Goal: Task Accomplishment & Management: Manage account settings

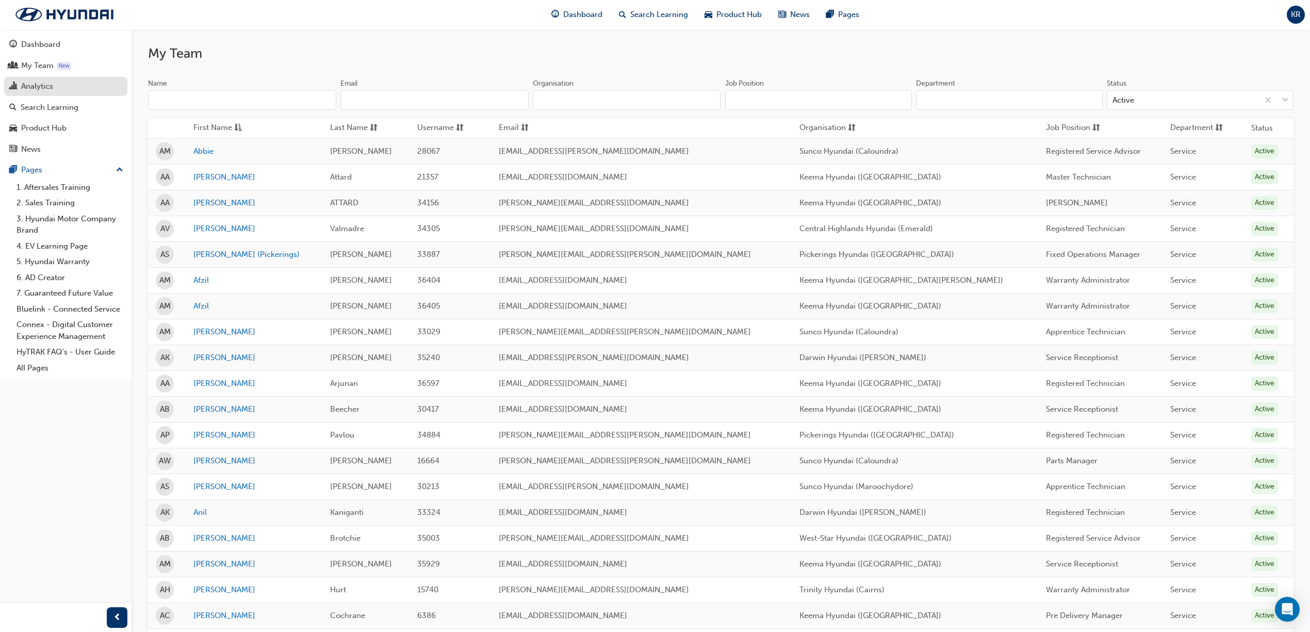
click at [55, 87] on div "Analytics" at bounding box center [65, 86] width 113 height 13
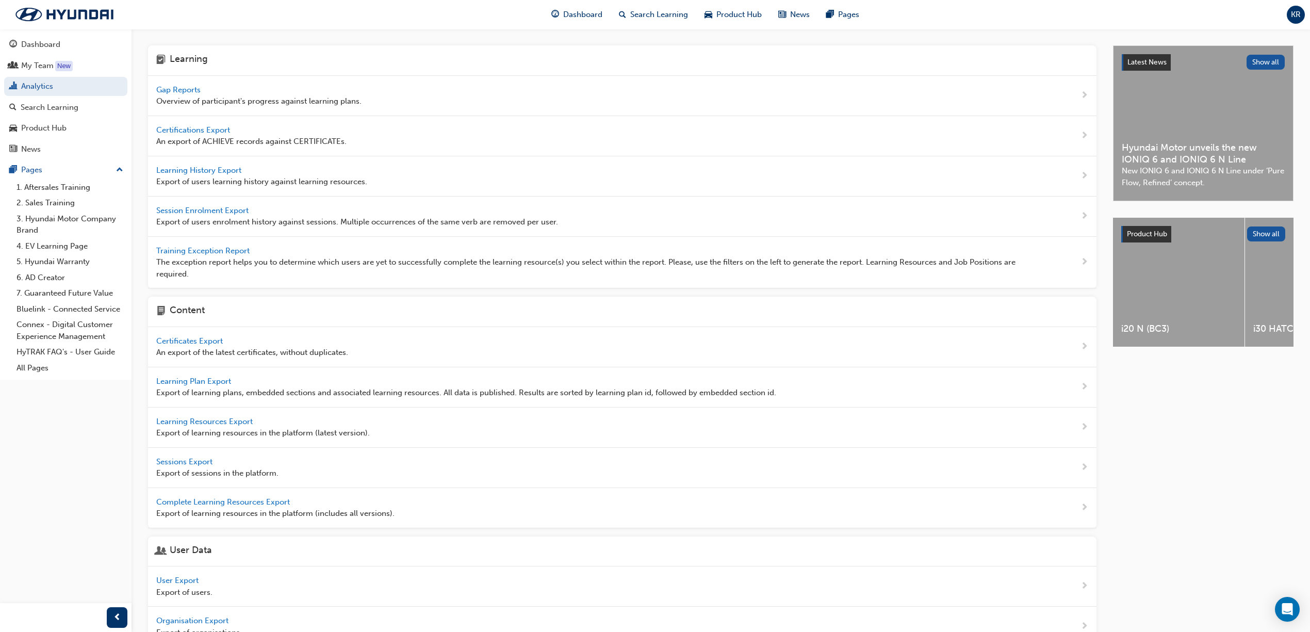
click at [195, 89] on span "Gap Reports" at bounding box center [179, 89] width 46 height 9
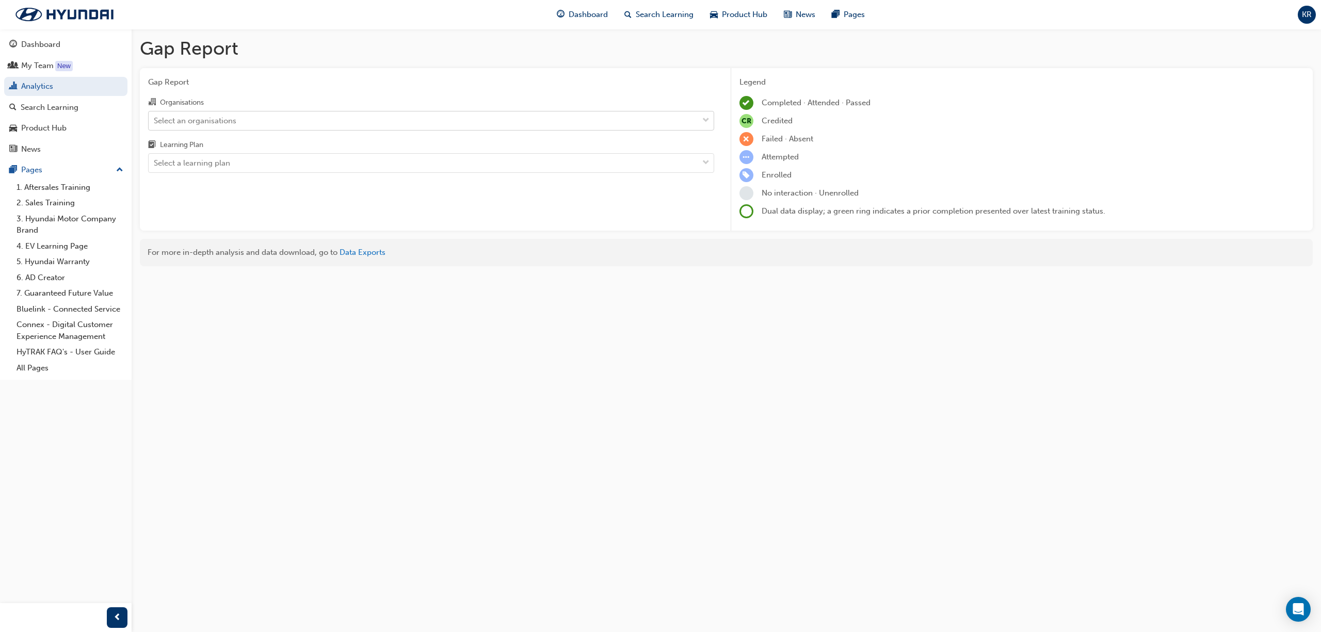
click at [234, 115] on div "Select an organisations" at bounding box center [195, 121] width 83 height 12
click at [155, 116] on input "Organisations Select an organisations" at bounding box center [154, 120] width 1 height 9
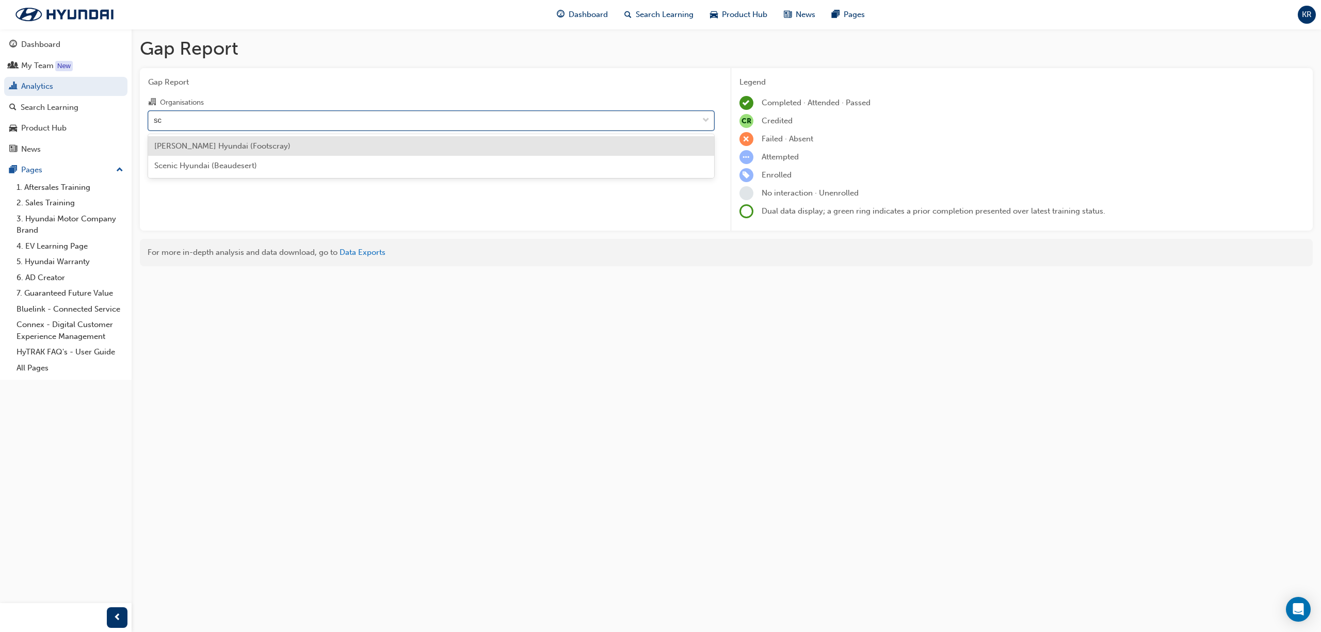
type input "sce"
click at [235, 152] on div "Scenic Hyundai (Beaudesert)" at bounding box center [431, 146] width 566 height 20
click at [221, 168] on div "Select a learning plan" at bounding box center [192, 163] width 76 height 12
click at [155, 167] on input "Learning Plan Select a learning plan" at bounding box center [154, 162] width 1 height 9
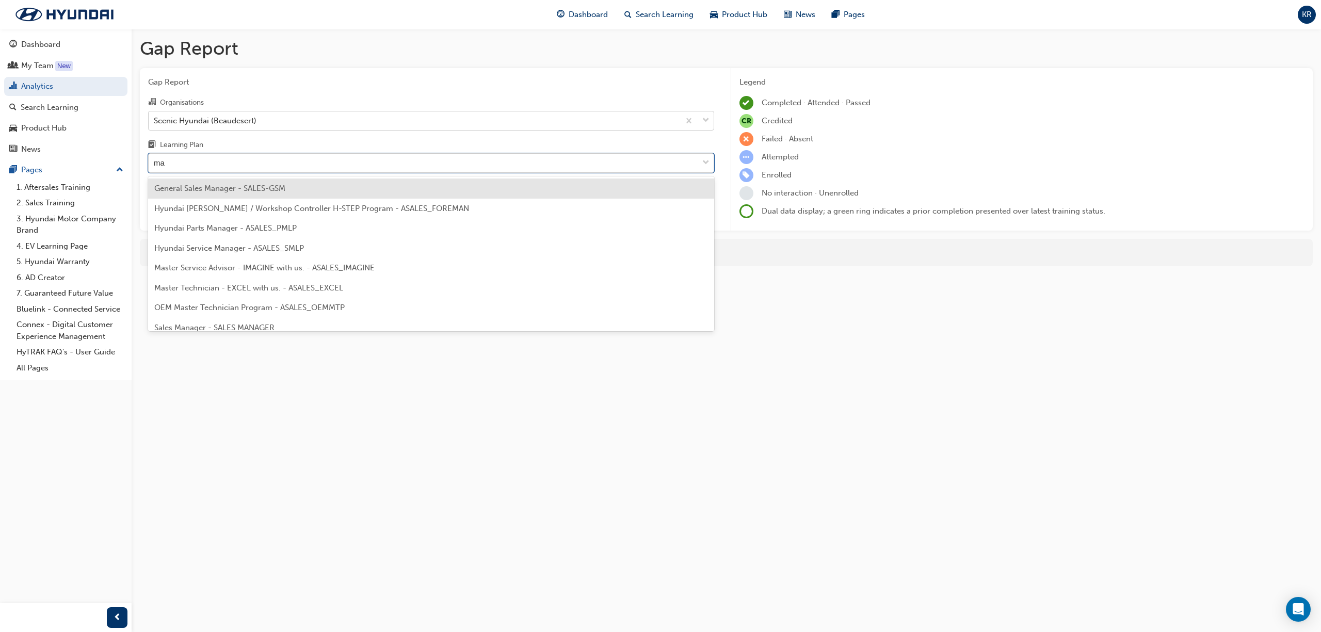
type input "man"
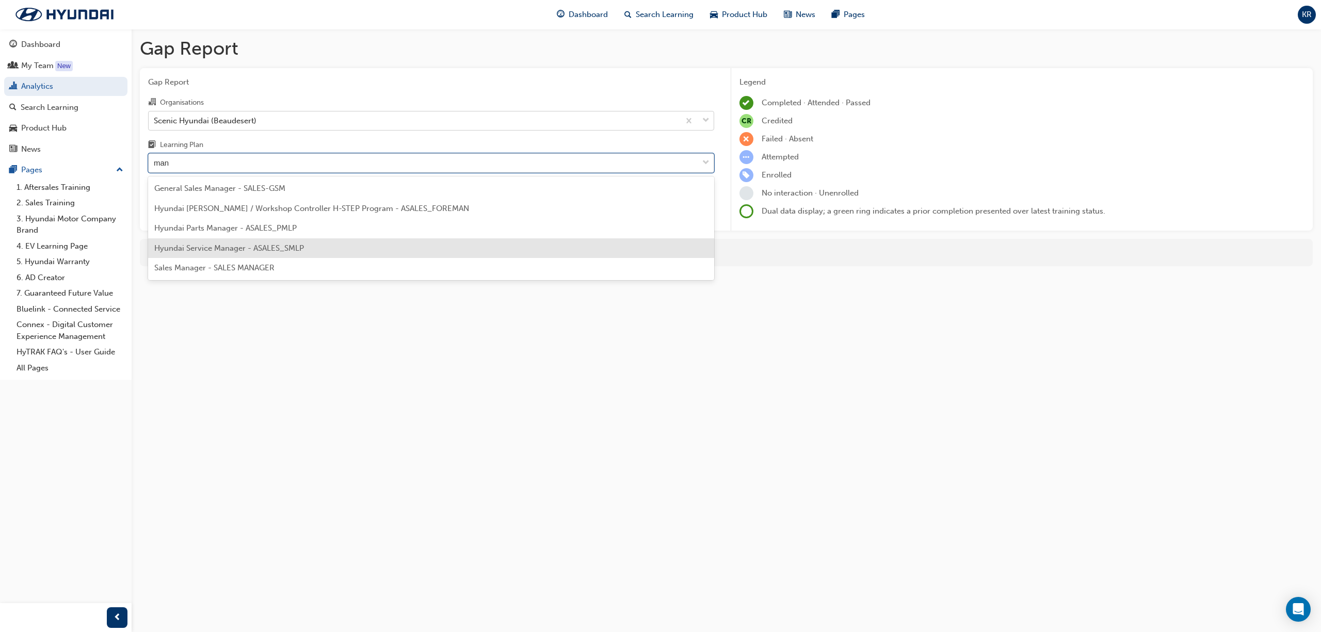
click at [285, 249] on span "Hyundai Service Manager - ASALES_SMLP" at bounding box center [229, 247] width 150 height 9
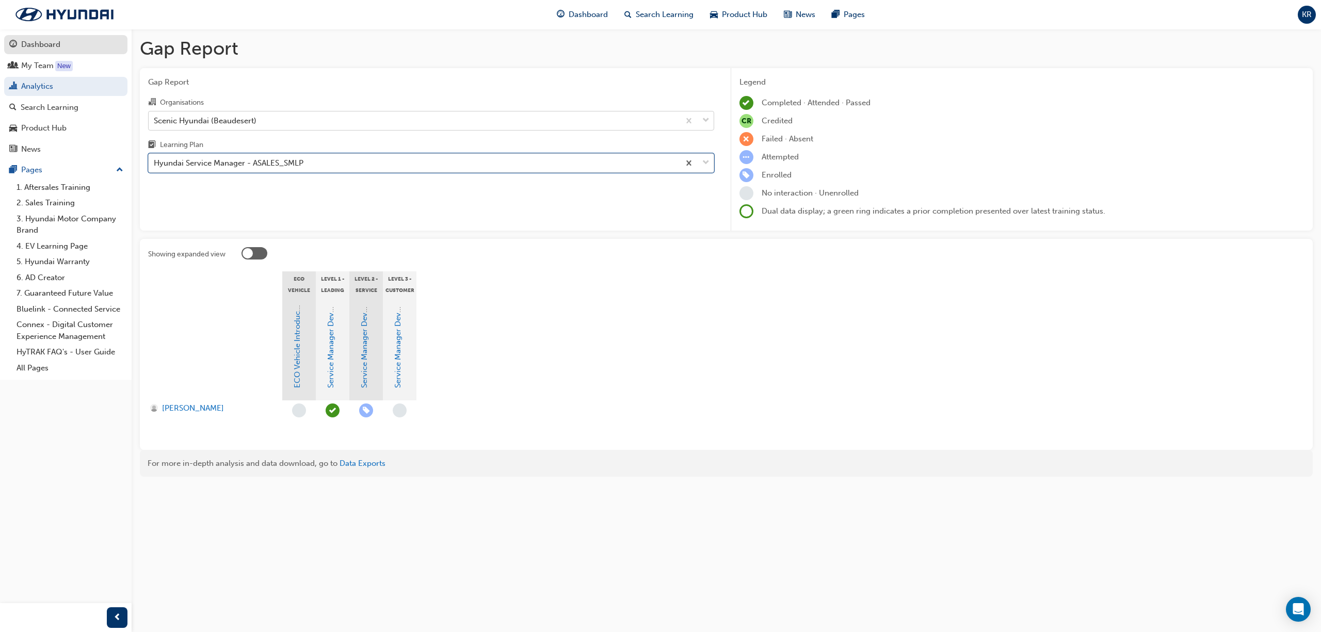
click at [40, 45] on div "Dashboard" at bounding box center [40, 45] width 39 height 12
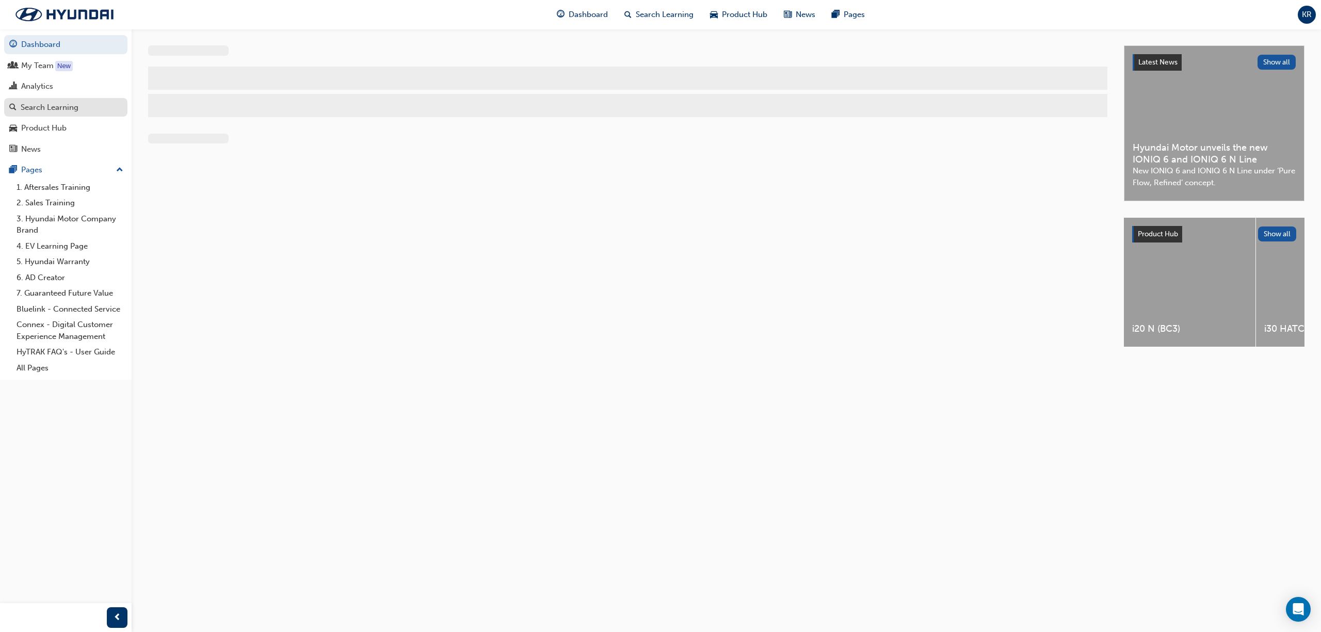
click at [42, 107] on div "Search Learning" at bounding box center [50, 108] width 58 height 12
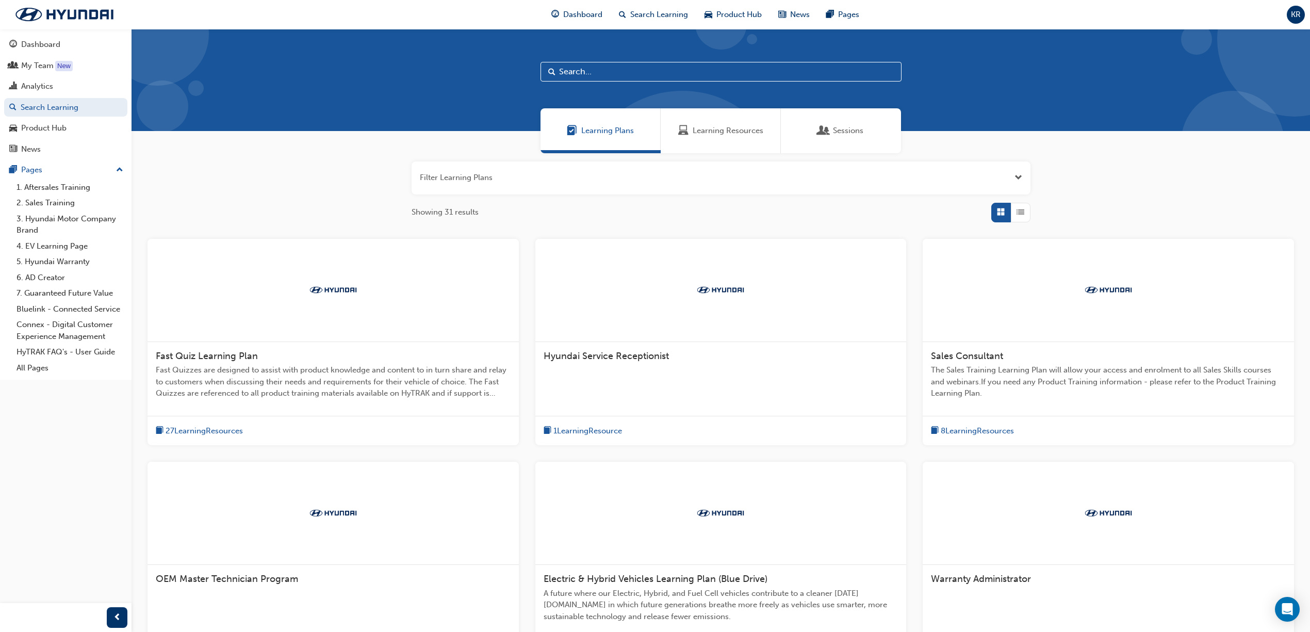
click at [605, 76] on input "text" at bounding box center [721, 72] width 361 height 20
click at [824, 135] on span "Sessions" at bounding box center [824, 131] width 10 height 12
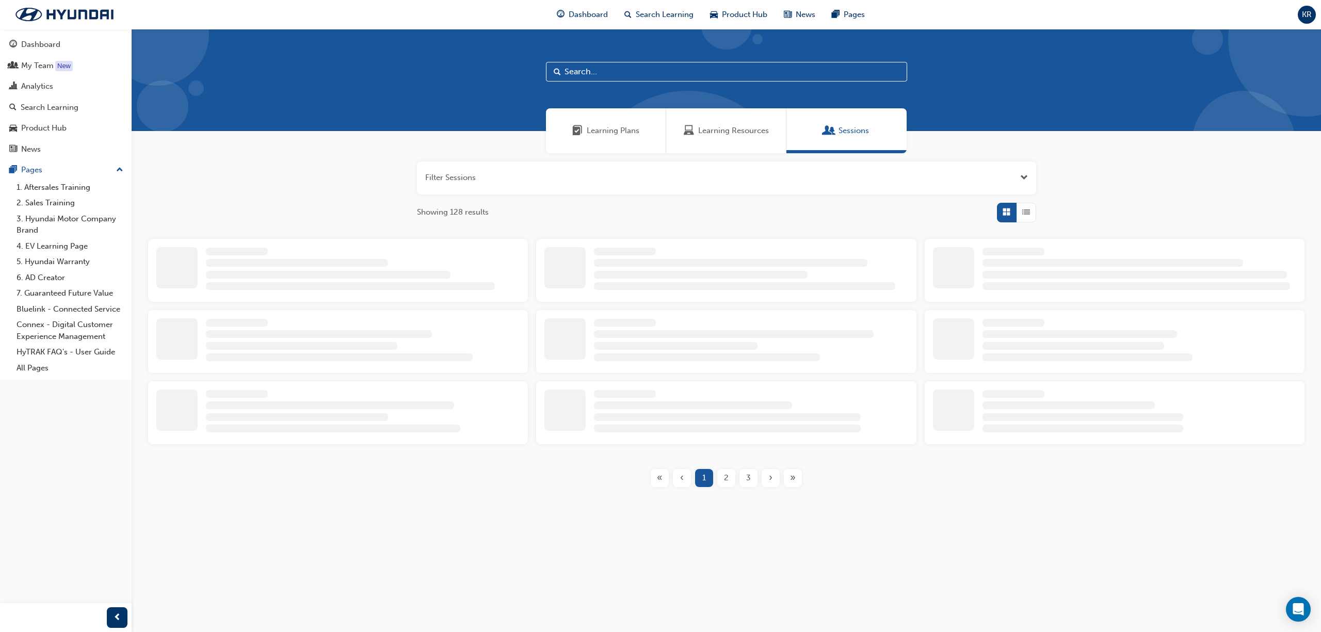
click at [595, 70] on input "text" at bounding box center [726, 72] width 361 height 20
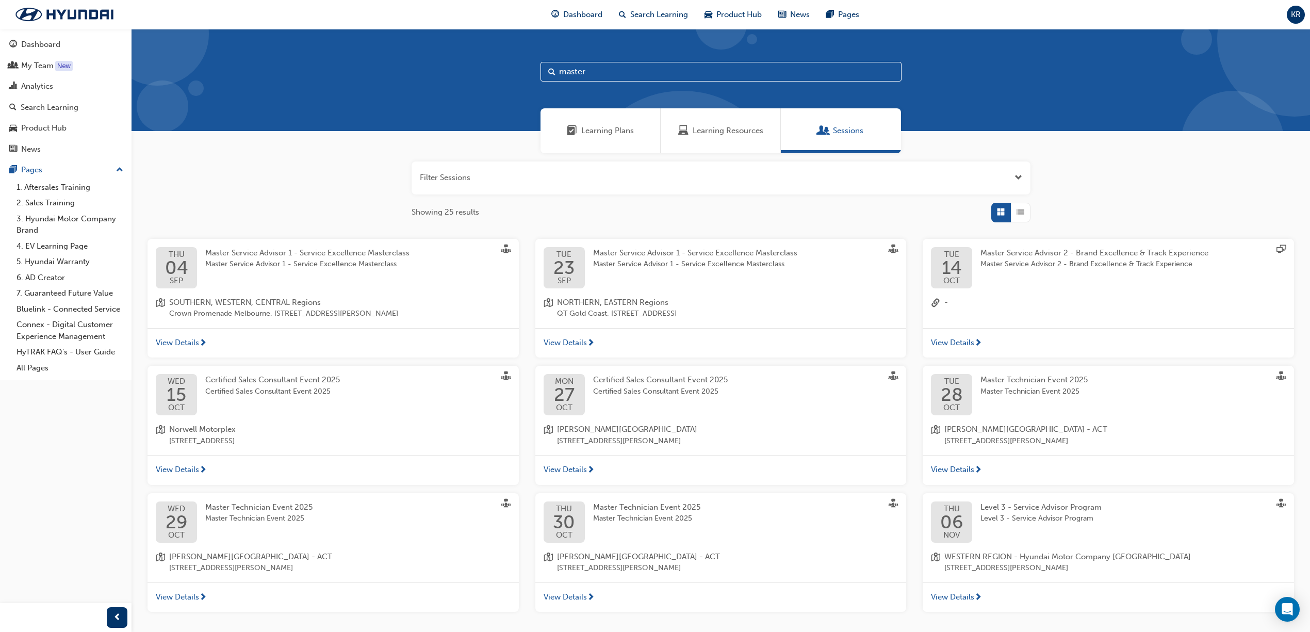
type input "master"
click at [730, 250] on span "Master Service Advisor 1 - Service Excellence Masterclass" at bounding box center [695, 252] width 204 height 9
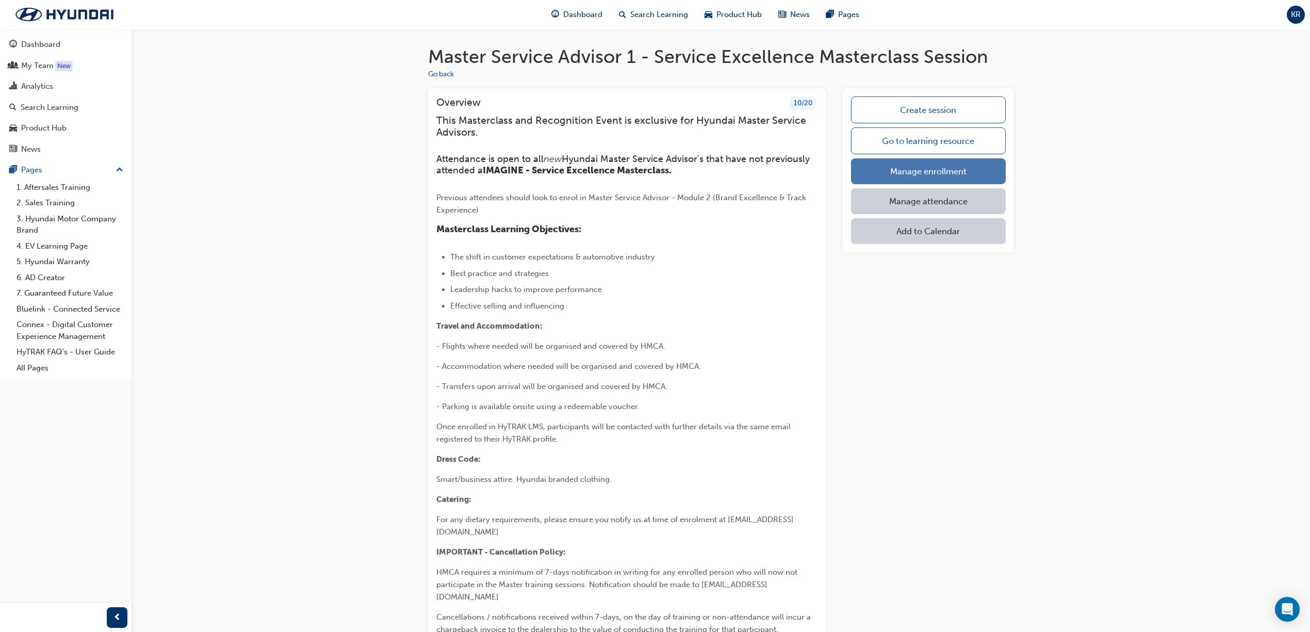
click at [904, 168] on link "Manage enrollment" at bounding box center [928, 171] width 154 height 26
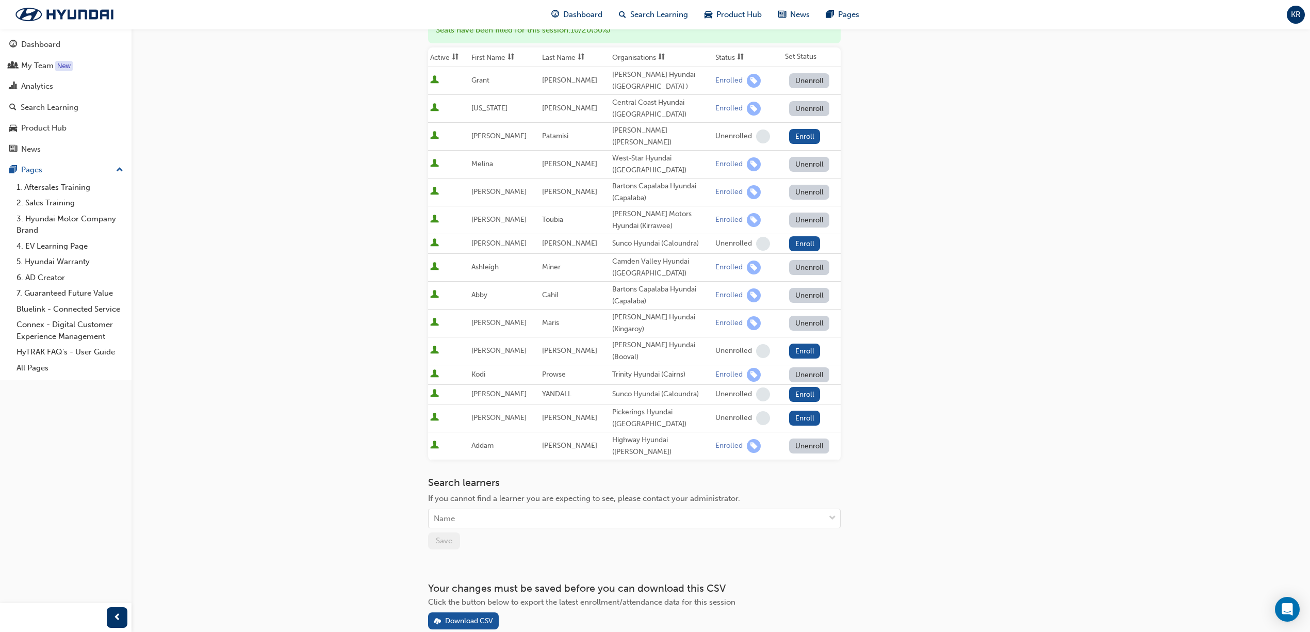
scroll to position [184, 0]
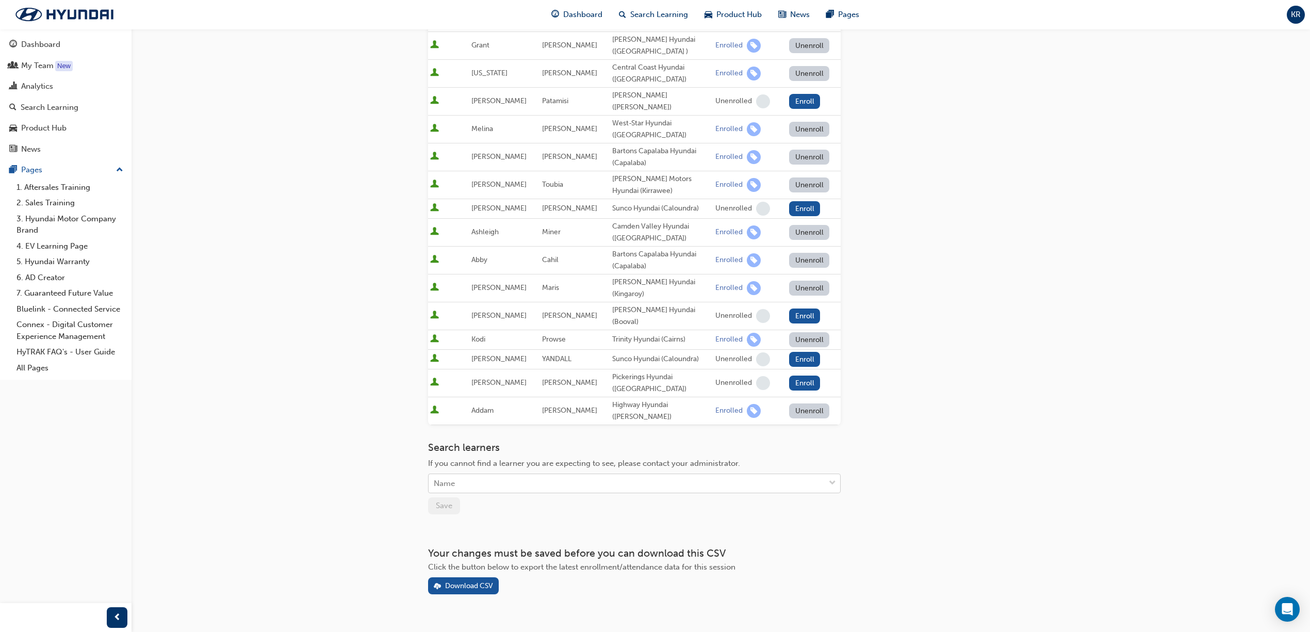
click at [507, 475] on div "Name" at bounding box center [627, 484] width 396 height 18
type input "chip"
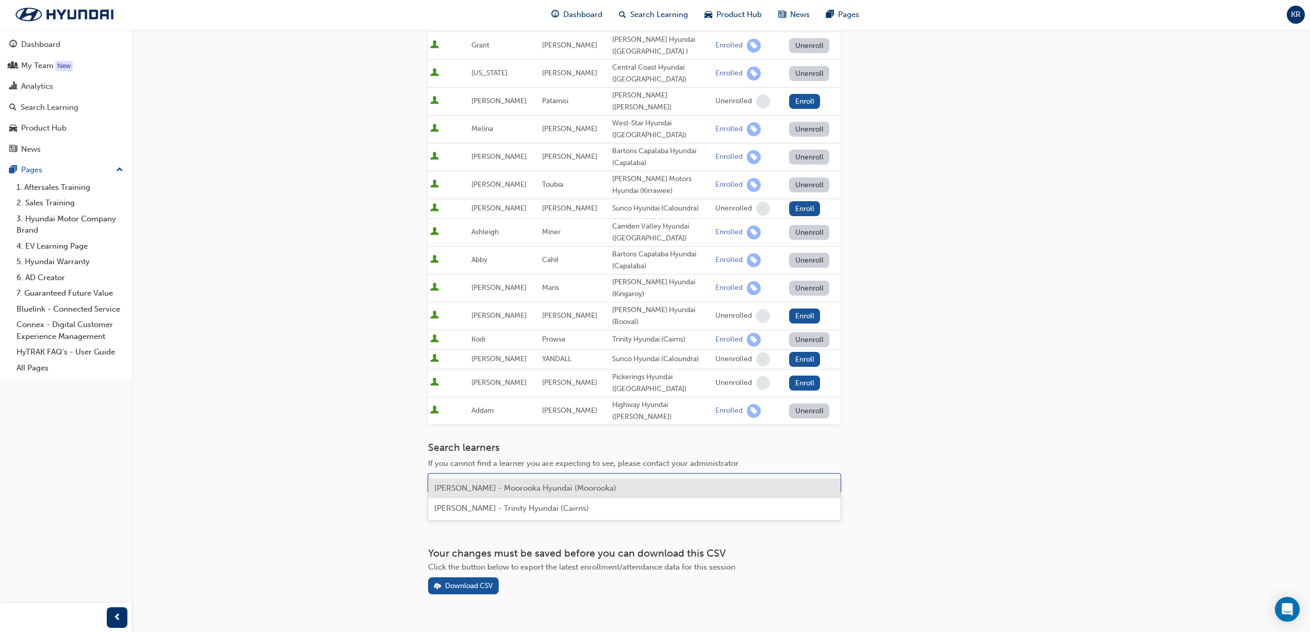
click at [485, 483] on span "[PERSON_NAME] - Moorooka Hyundai (Moorooka)" at bounding box center [525, 487] width 182 height 9
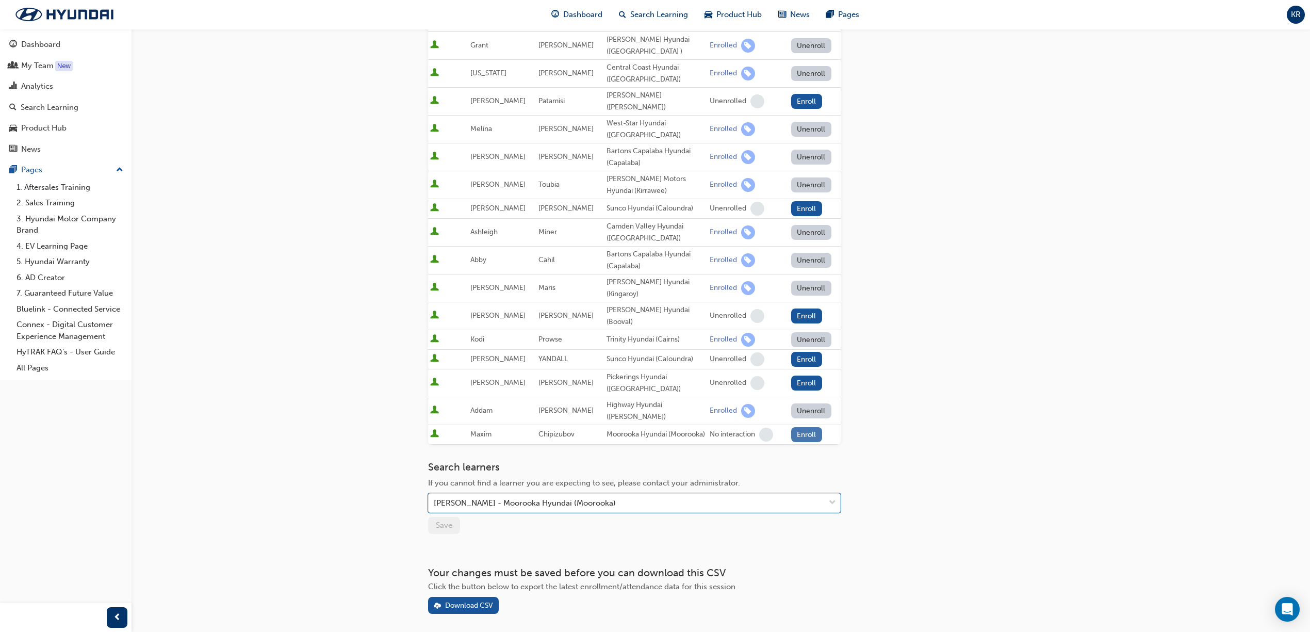
click at [791, 427] on button "Enroll" at bounding box center [806, 434] width 31 height 15
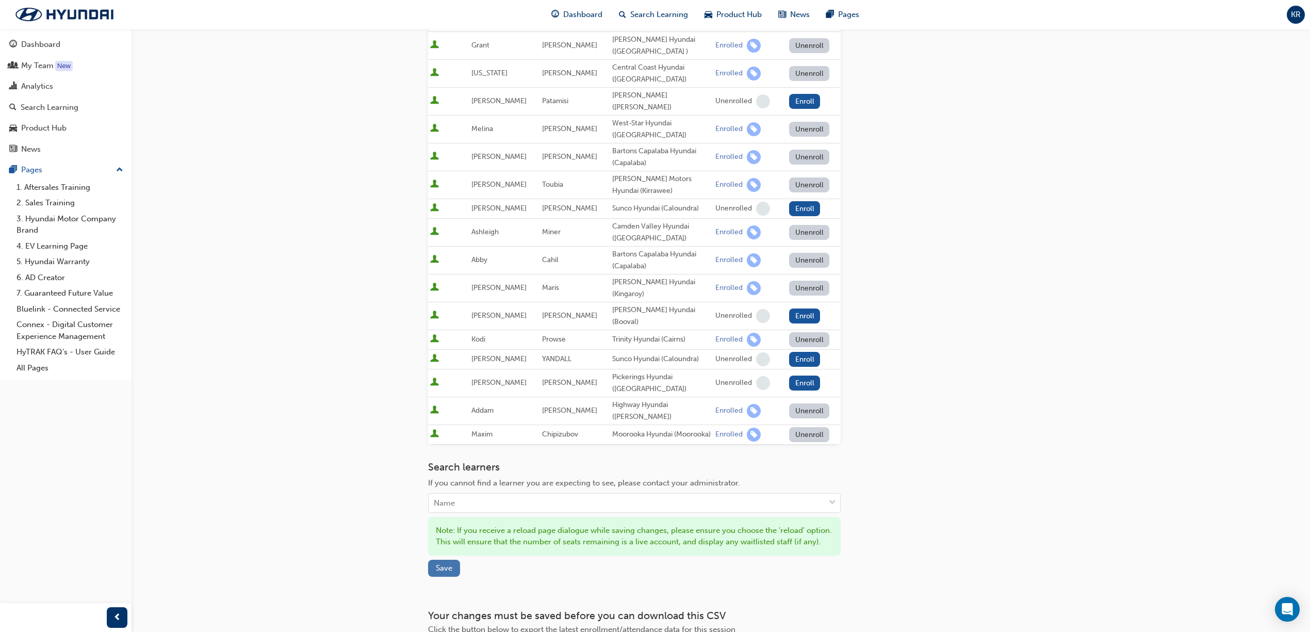
click at [447, 569] on span "Save" at bounding box center [444, 567] width 17 height 9
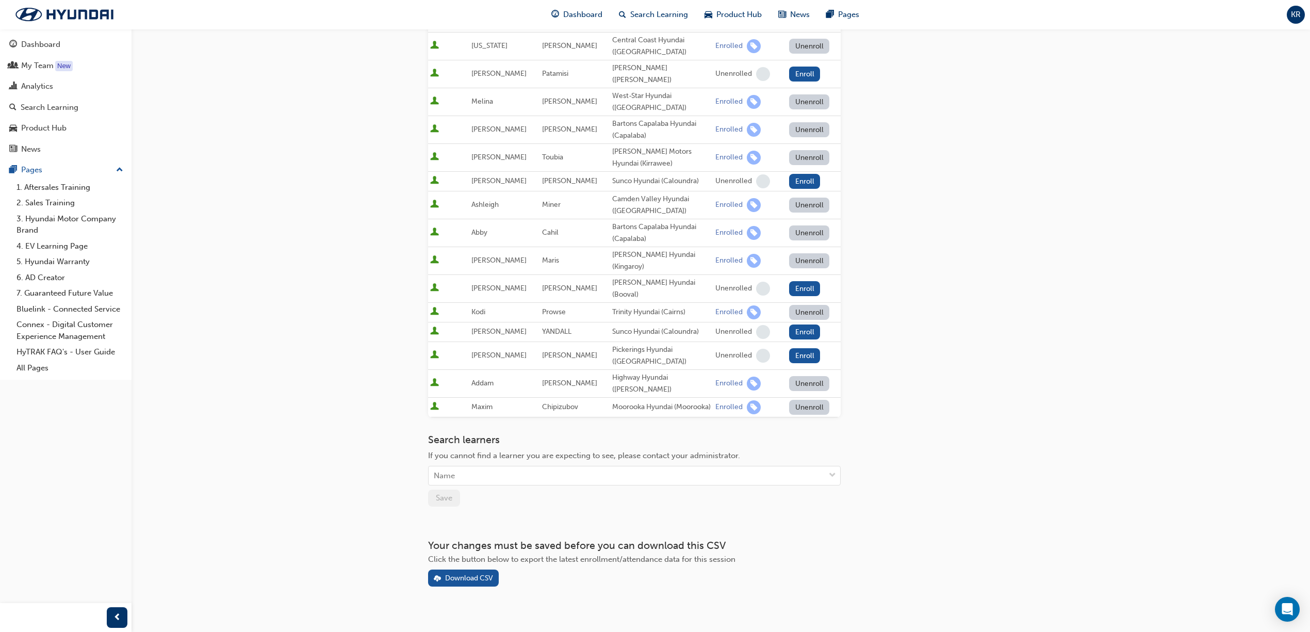
scroll to position [212, 0]
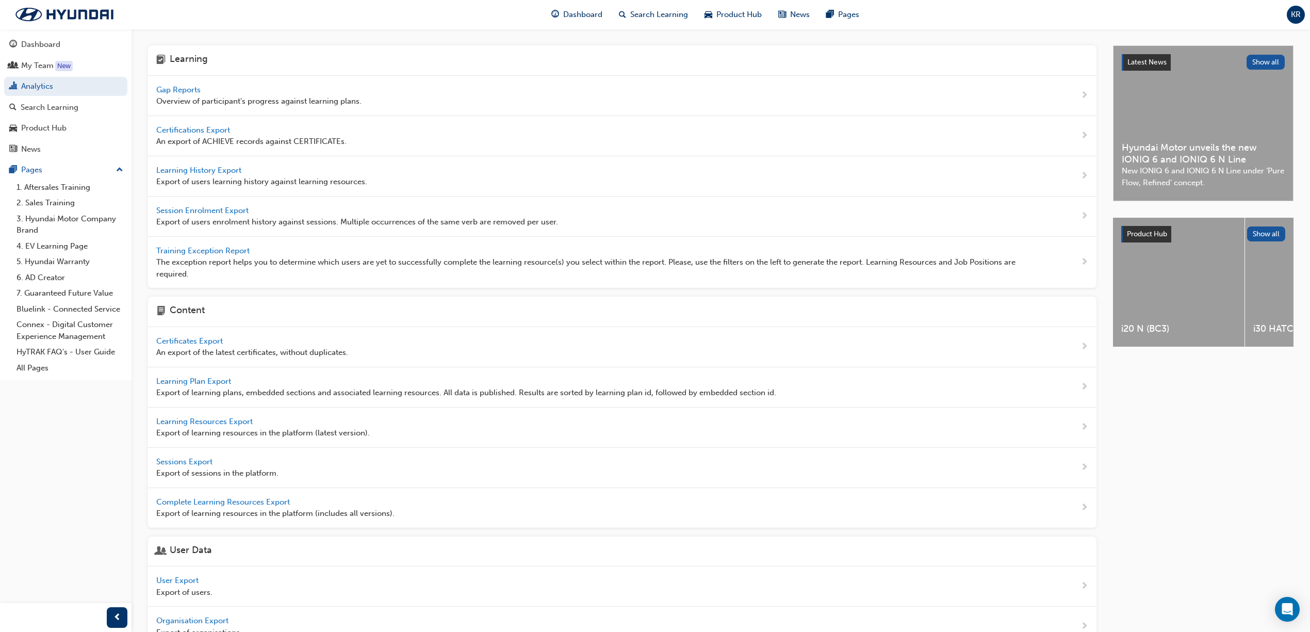
click at [186, 93] on span "Gap Reports" at bounding box center [179, 89] width 46 height 9
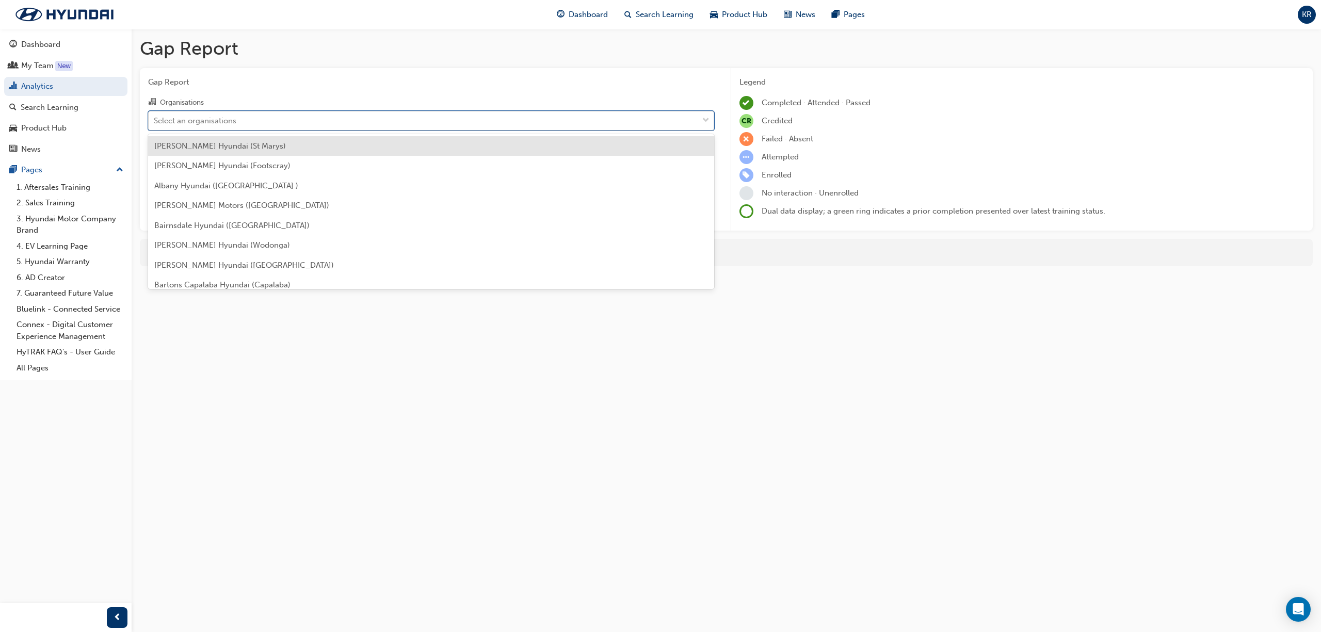
click at [214, 122] on div "Select an organisations" at bounding box center [195, 121] width 83 height 12
click at [155, 122] on input "Organisations option Adrian Brien Hyundai (St Marys) focused, 1 of 182. 182 res…" at bounding box center [154, 120] width 1 height 9
type input "moo"
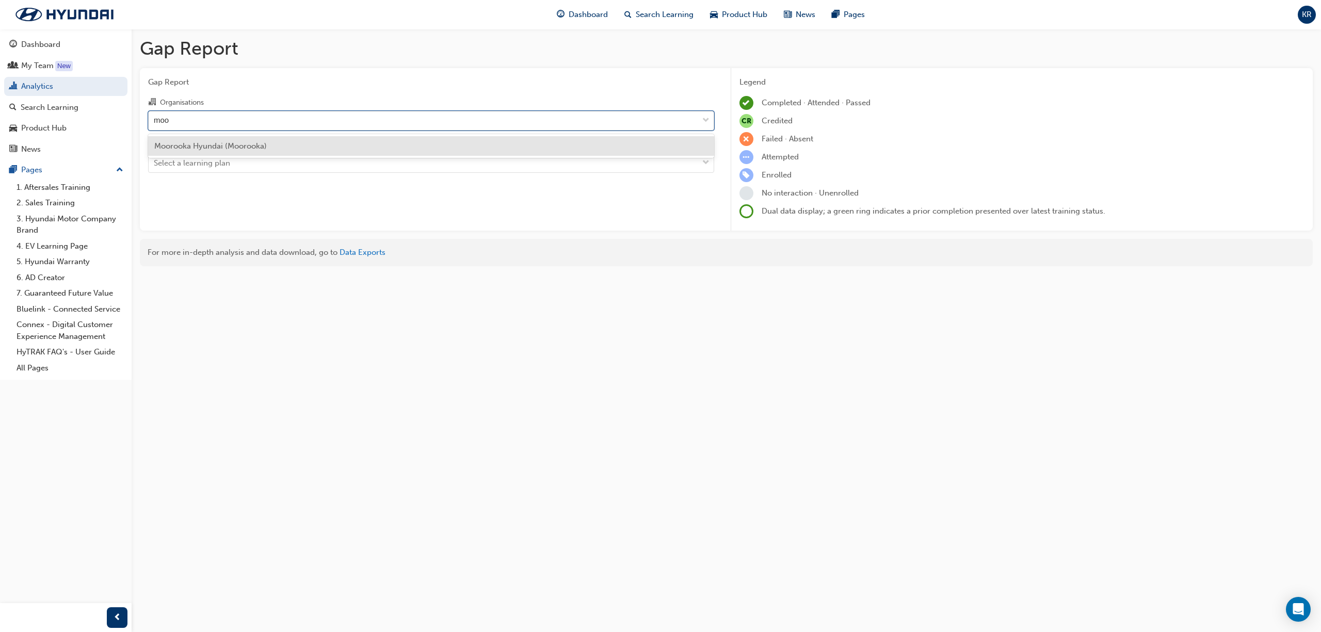
click at [259, 141] on span "Moorooka Hyundai (Moorooka)" at bounding box center [210, 145] width 112 height 9
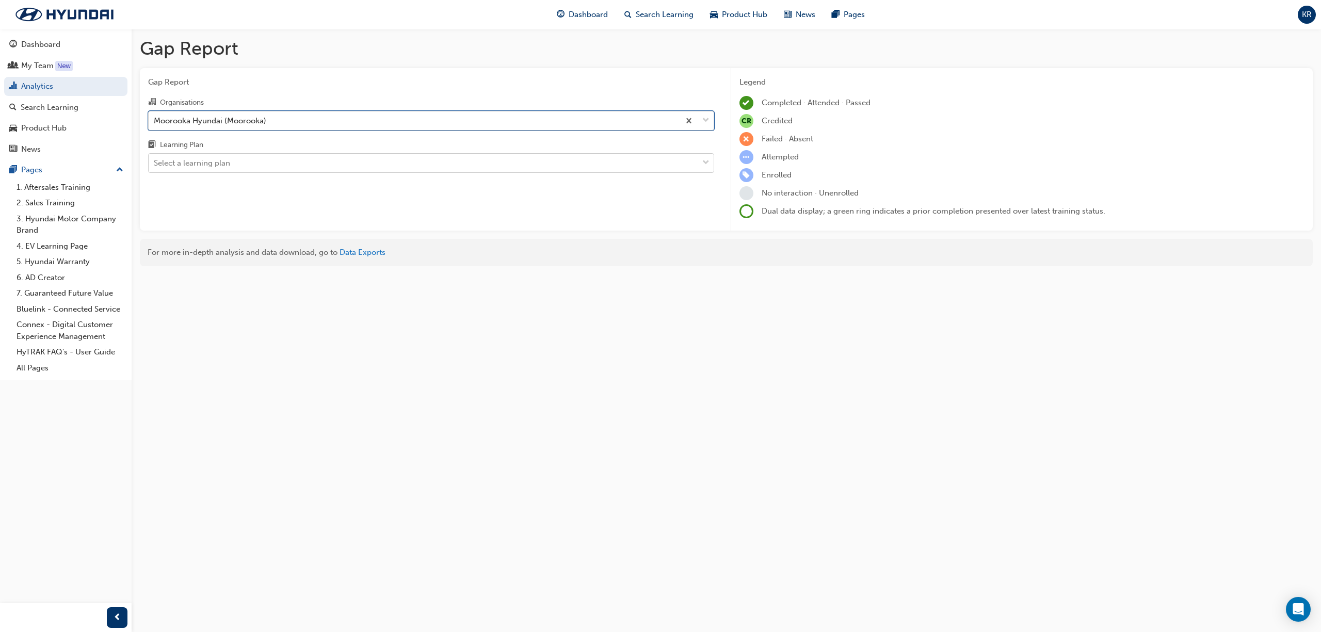
click at [240, 167] on div "Select a learning plan" at bounding box center [423, 163] width 549 height 18
click at [155, 167] on input "Learning Plan Select a learning plan" at bounding box center [154, 162] width 1 height 9
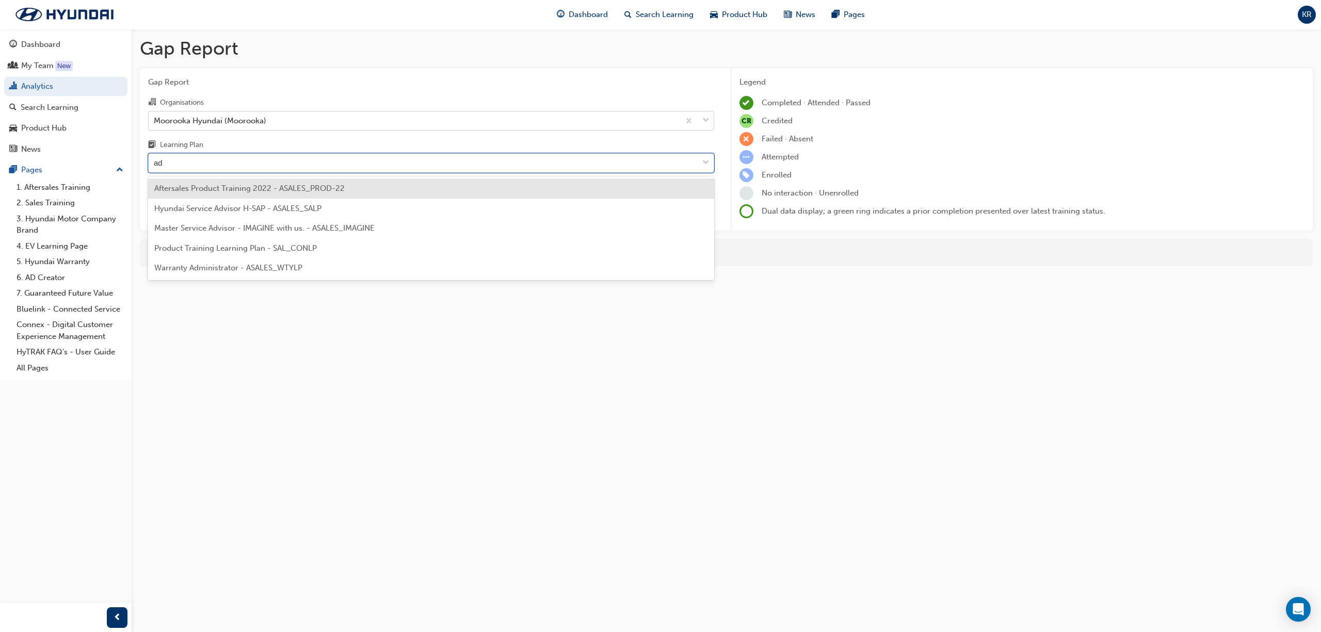
type input "adv"
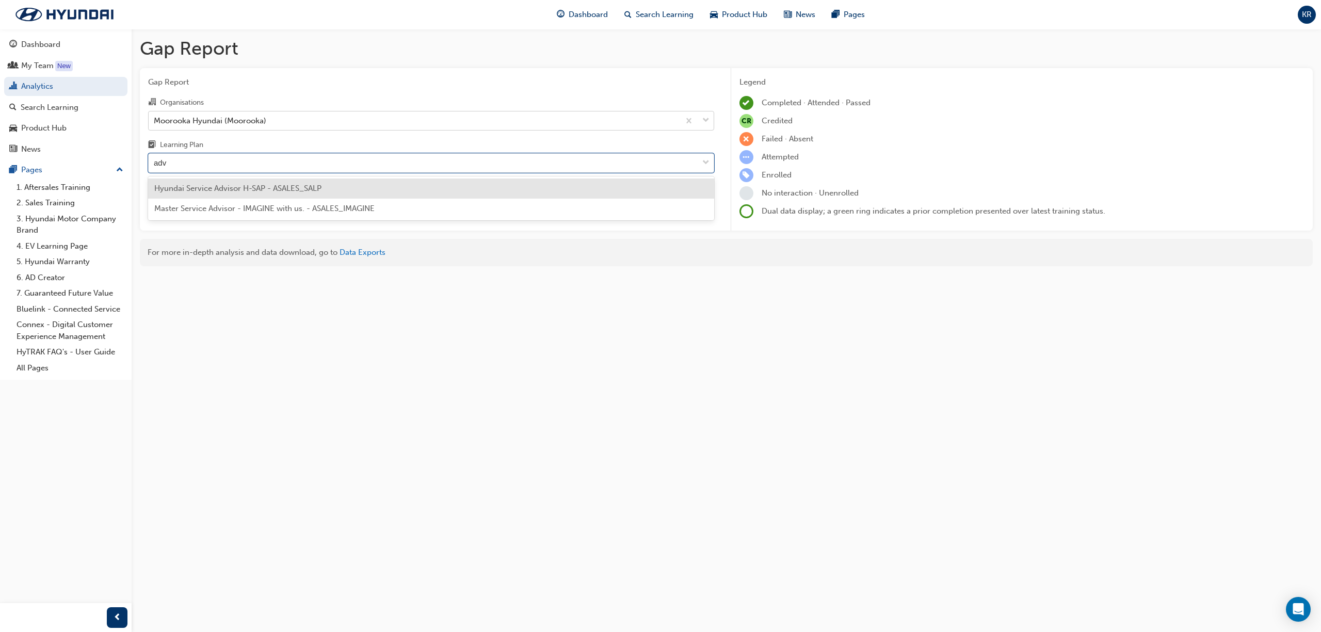
click at [227, 184] on span "Hyundai Service Advisor H-SAP - ASALES_SALP" at bounding box center [237, 188] width 167 height 9
